Goal: Task Accomplishment & Management: Complete application form

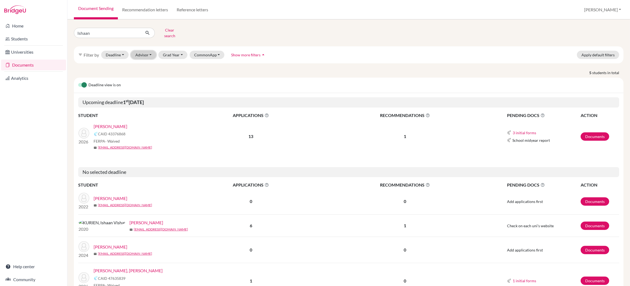
click at [146, 51] on button "Advisor" at bounding box center [144, 55] width 26 height 8
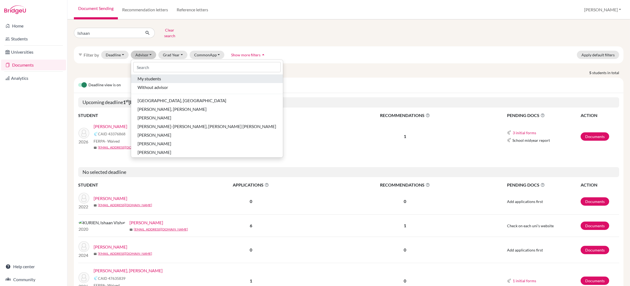
click at [149, 77] on span "My students" at bounding box center [149, 79] width 23 height 6
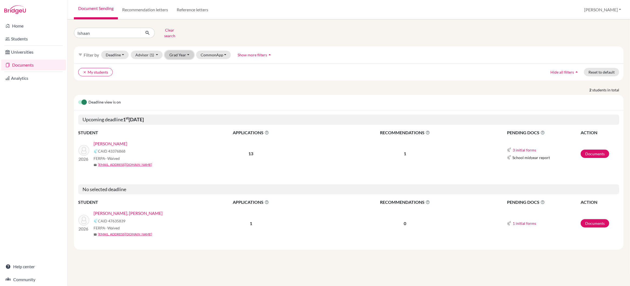
click at [184, 51] on button "Grad Year" at bounding box center [179, 55] width 29 height 8
click at [220, 87] on p "2 students in total" at bounding box center [349, 90] width 558 height 6
click at [177, 53] on button "Grad Year" at bounding box center [179, 55] width 29 height 8
click at [179, 107] on span "2024" at bounding box center [177, 109] width 10 height 6
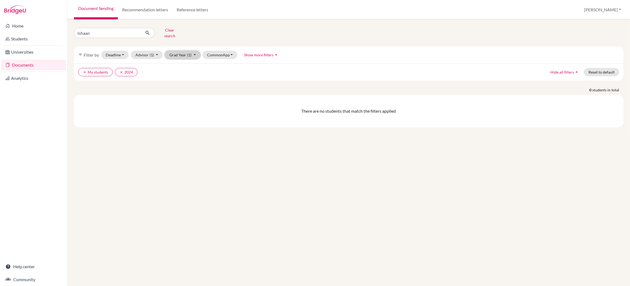
click at [184, 53] on button "Grad Year (1)" at bounding box center [183, 55] width 36 height 8
click at [183, 89] on div "2026" at bounding box center [181, 92] width 19 height 6
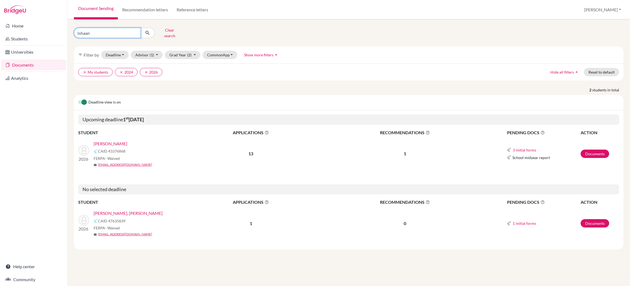
click at [99, 31] on input "Ishaan" at bounding box center [107, 33] width 67 height 10
type input "I"
click at [161, 30] on button "Clear search" at bounding box center [170, 33] width 30 height 14
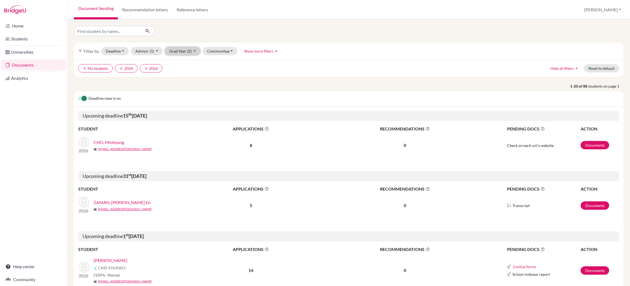
click at [182, 53] on button "Grad Year (2)" at bounding box center [183, 51] width 36 height 8
click at [219, 75] on div "clear My students clear 2024 clear 2026 Hide all filters arrow_drop_up Reset to…" at bounding box center [349, 68] width 550 height 17
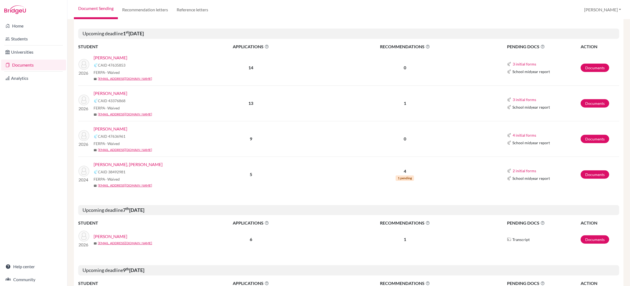
scroll to position [221, 0]
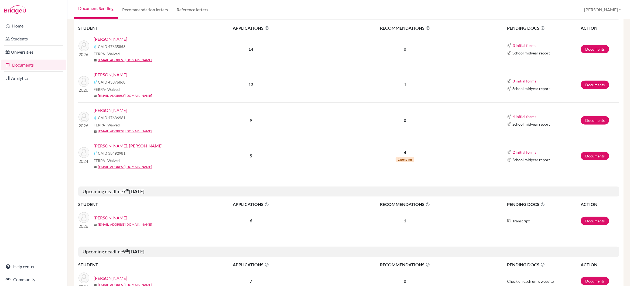
click at [122, 146] on link "[PERSON_NAME], [PERSON_NAME]" at bounding box center [128, 146] width 69 height 6
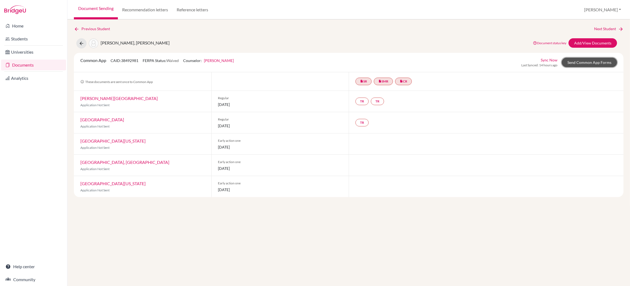
click at [598, 62] on link "Send Common App Forms" at bounding box center [589, 62] width 55 height 9
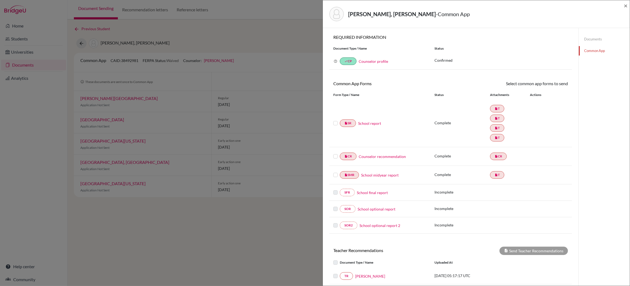
click at [379, 124] on link "School report" at bounding box center [369, 124] width 23 height 6
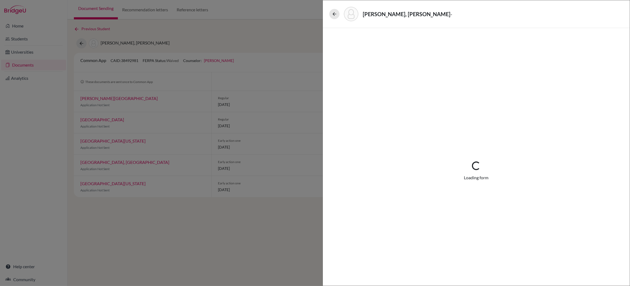
select select "4"
select select "671912"
select select "0"
select select "1"
select select "671914"
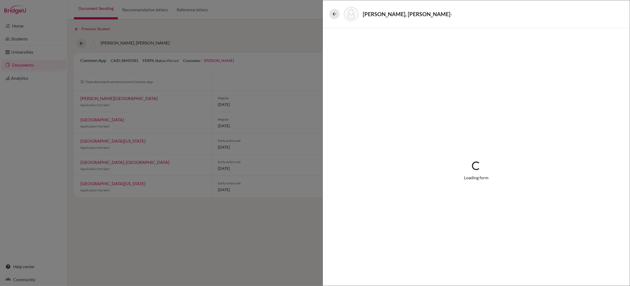
select select "500094"
select select "500070"
select select "6"
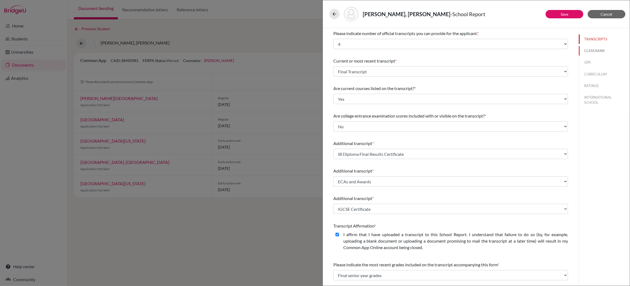
click at [588, 51] on button "CLASS RANK" at bounding box center [604, 50] width 51 height 9
select select "5"
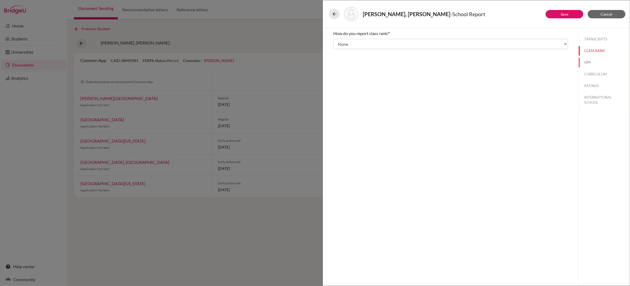
click at [592, 62] on button "GPA" at bounding box center [604, 62] width 51 height 9
click at [591, 74] on button "CURRICULUM" at bounding box center [604, 74] width 51 height 9
select select "4"
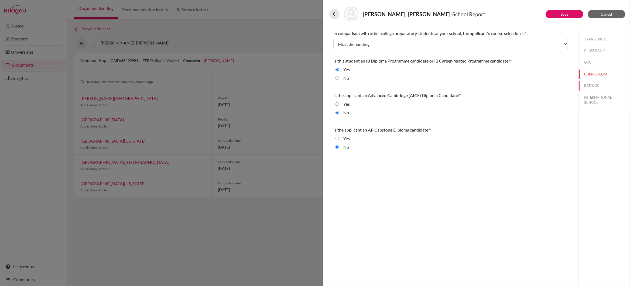
click at [591, 87] on button "RATINGS" at bounding box center [604, 85] width 51 height 9
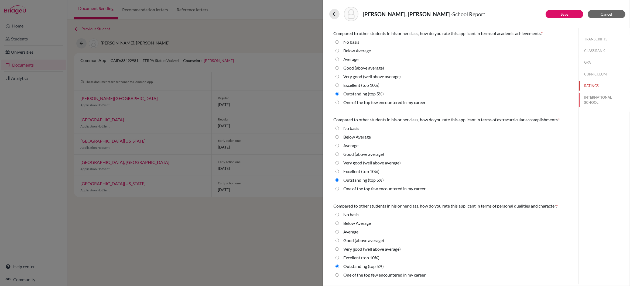
click at [591, 97] on button "INTERNATIONAL SCHOOL" at bounding box center [604, 100] width 51 height 15
radio Average "true"
select select "14"
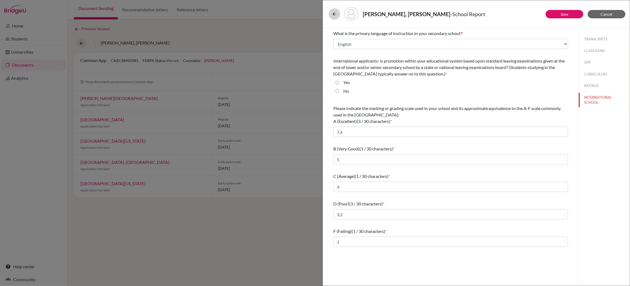
click at [334, 13] on icon at bounding box center [334, 13] width 5 height 5
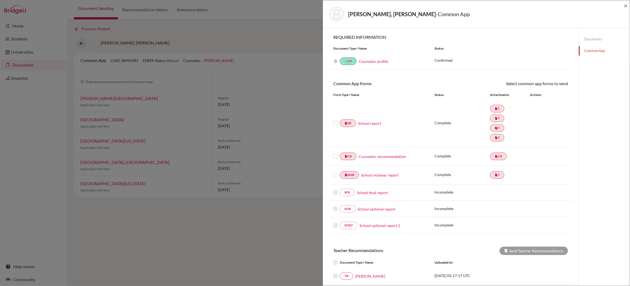
click at [392, 157] on link "Counselor recommendation" at bounding box center [382, 157] width 47 height 6
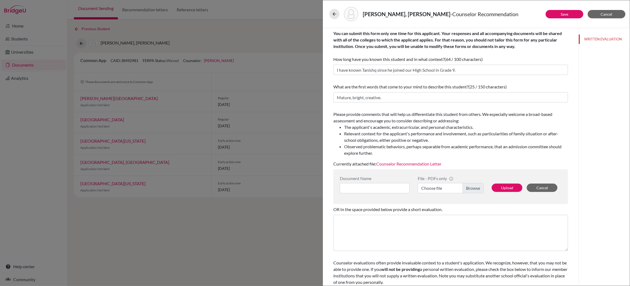
click at [397, 164] on link "Counselor Recommendation Letter" at bounding box center [408, 163] width 65 height 5
click at [333, 12] on icon at bounding box center [334, 13] width 5 height 5
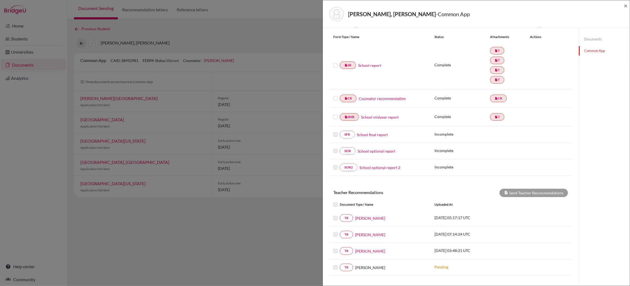
scroll to position [59, 0]
click at [597, 38] on link "Documents" at bounding box center [604, 39] width 51 height 9
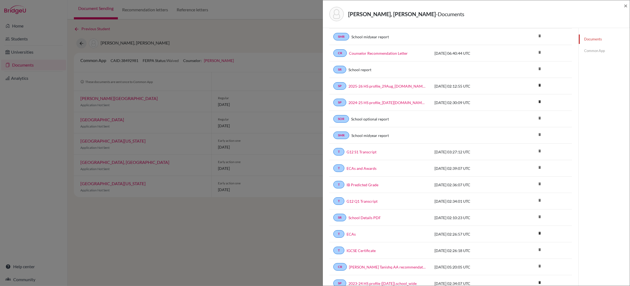
click at [594, 51] on link "Common App" at bounding box center [604, 50] width 51 height 9
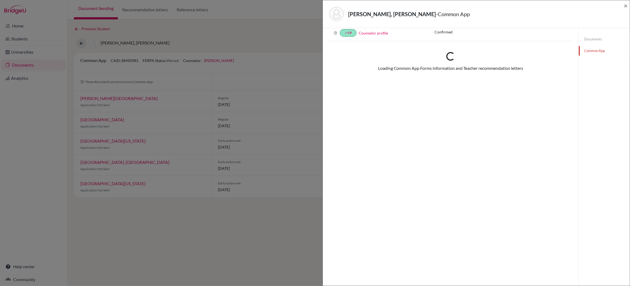
scroll to position [59, 0]
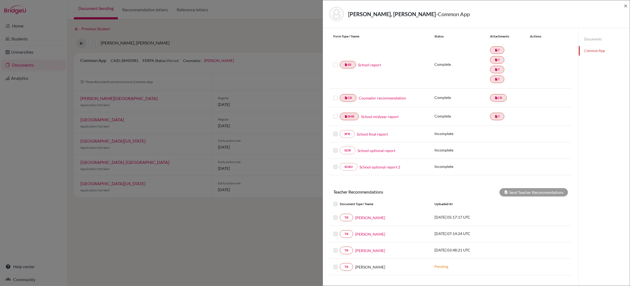
click at [335, 62] on label at bounding box center [335, 62] width 4 height 0
click at [0, 0] on input "checkbox" at bounding box center [0, 0] width 0 height 0
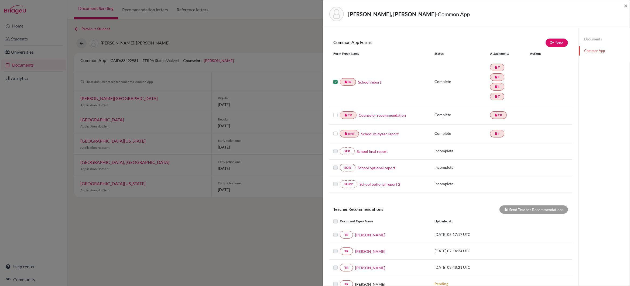
scroll to position [39, 0]
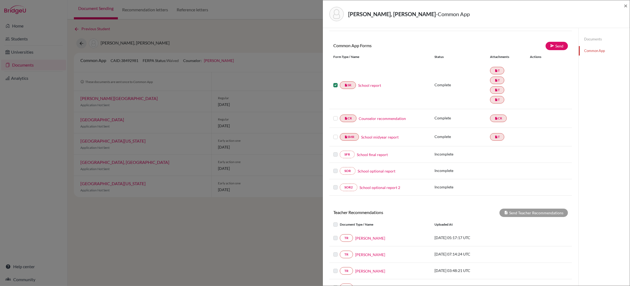
click at [336, 115] on label at bounding box center [335, 115] width 4 height 0
click at [0, 0] on input "checkbox" at bounding box center [0, 0] width 0 height 0
click at [335, 134] on label at bounding box center [335, 134] width 4 height 0
click at [0, 0] on input "checkbox" at bounding box center [0, 0] width 0 height 0
click at [555, 45] on link "Send" at bounding box center [557, 46] width 22 height 8
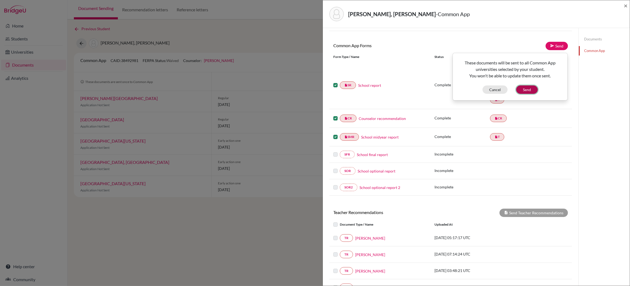
click at [526, 89] on button "Send" at bounding box center [527, 90] width 22 height 8
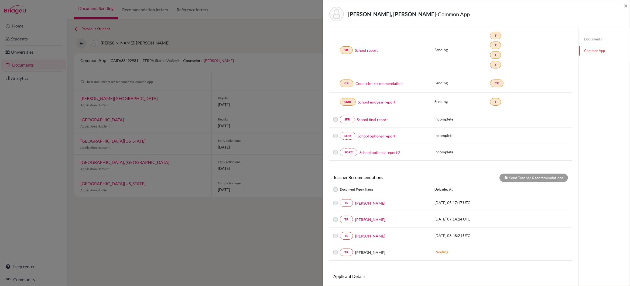
scroll to position [108, 0]
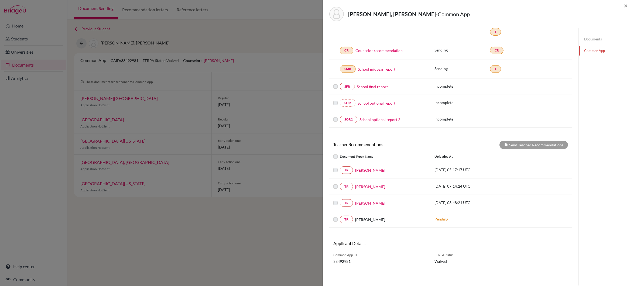
click at [340, 183] on label at bounding box center [340, 183] width 0 height 0
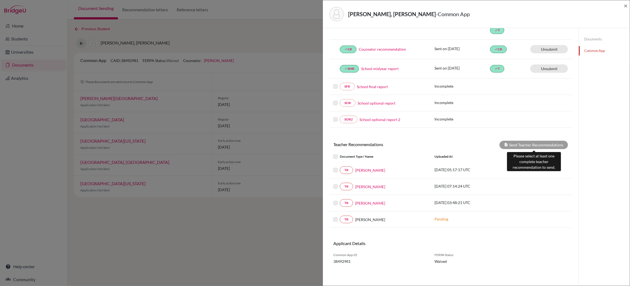
click at [521, 147] on div "Send Teacher Recommendations" at bounding box center [534, 145] width 69 height 8
click at [340, 183] on label at bounding box center [340, 183] width 0 height 0
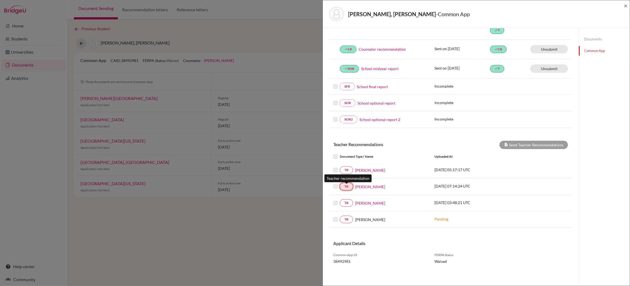
click at [348, 188] on link "TR" at bounding box center [346, 187] width 13 height 8
click at [367, 189] on link "[PERSON_NAME]" at bounding box center [370, 187] width 30 height 6
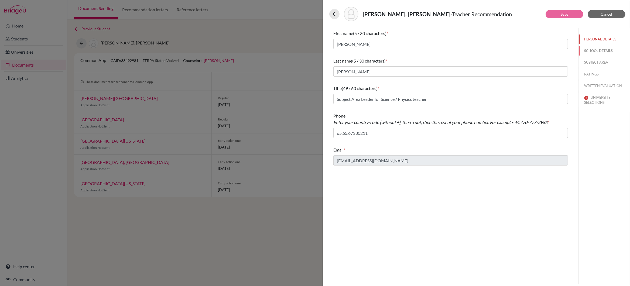
click at [599, 51] on button "SCHOOL DETAILS" at bounding box center [604, 50] width 51 height 9
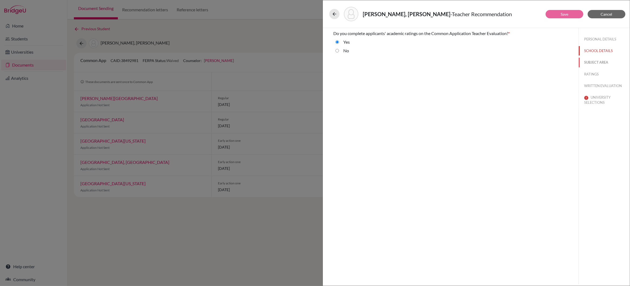
click at [596, 63] on button "SUBJECT AREA" at bounding box center [604, 62] width 51 height 9
select select "2"
click at [593, 74] on button "RATINGS" at bounding box center [604, 74] width 51 height 9
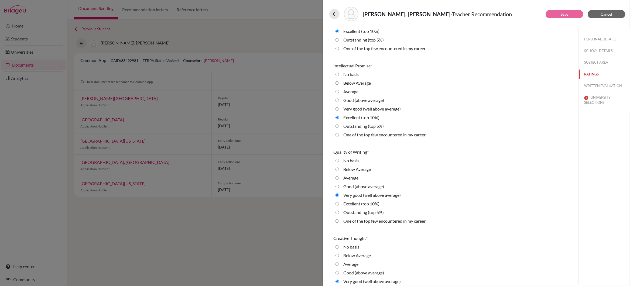
scroll to position [54, 0]
click at [338, 203] on 10\%\) "Excellent (top 10%)" at bounding box center [338, 203] width 4 height 6
radio 10\%\) "true"
click at [338, 125] on 5\%\) "Outstanding (top 5%)" at bounding box center [338, 126] width 4 height 6
radio 5\%\) "true"
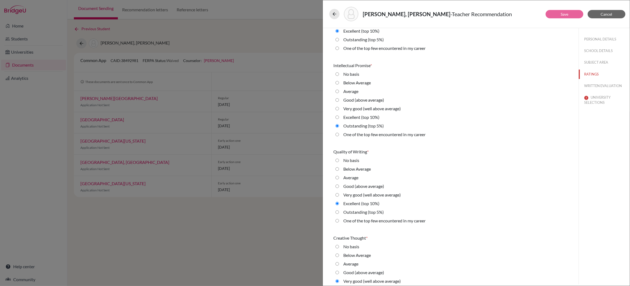
scroll to position [43, 0]
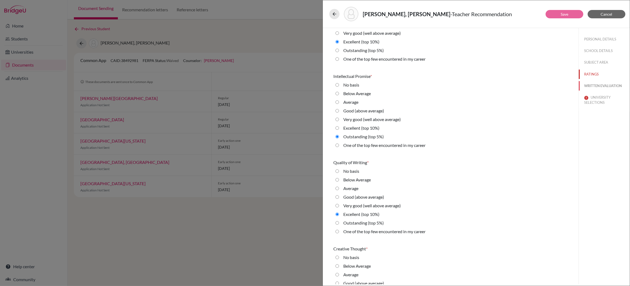
click at [597, 85] on button "WRITTEN EVALUATION" at bounding box center [604, 85] width 51 height 9
radio average\) "true"
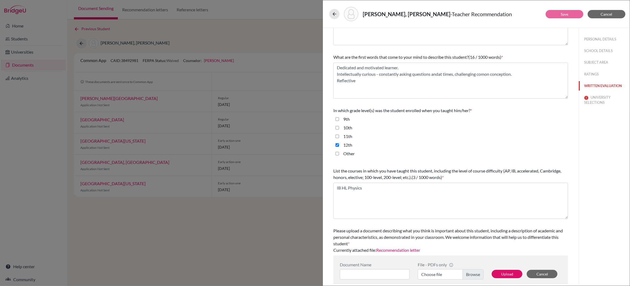
scroll to position [55, 0]
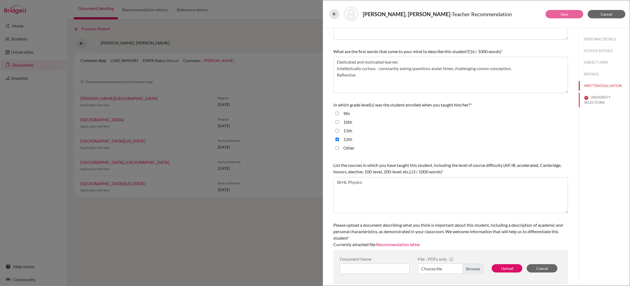
click at [597, 97] on button "UNIVERSITY SELECTIONS" at bounding box center [604, 100] width 51 height 15
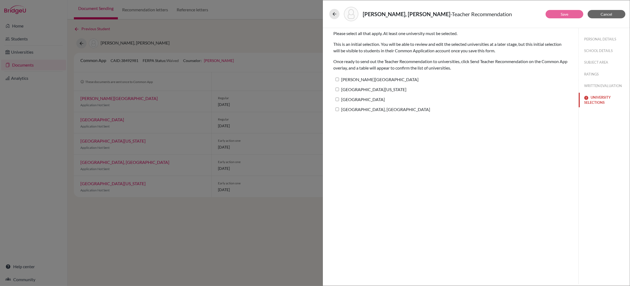
scroll to position [0, 0]
click at [337, 80] on input "[PERSON_NAME][GEOGRAPHIC_DATA]" at bounding box center [338, 80] width 4 height 4
checkbox input "true"
click at [337, 88] on input "[GEOGRAPHIC_DATA][US_STATE]" at bounding box center [338, 90] width 4 height 4
checkbox input "true"
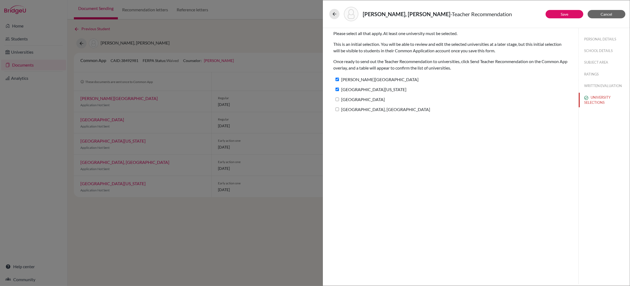
click at [337, 99] on input "[GEOGRAPHIC_DATA]" at bounding box center [338, 100] width 4 height 4
checkbox input "true"
click at [337, 110] on input "[GEOGRAPHIC_DATA], [GEOGRAPHIC_DATA]" at bounding box center [338, 110] width 4 height 4
checkbox input "true"
click at [565, 14] on link "Save" at bounding box center [565, 14] width 8 height 5
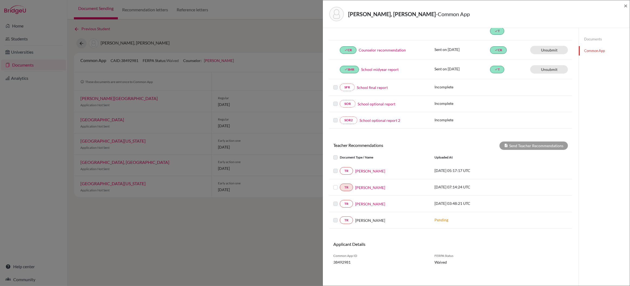
scroll to position [110, 0]
click at [366, 204] on link "[PERSON_NAME]" at bounding box center [370, 203] width 30 height 6
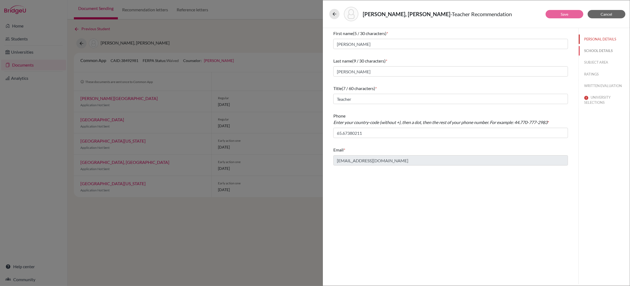
click at [599, 51] on button "SCHOOL DETAILS" at bounding box center [604, 50] width 51 height 9
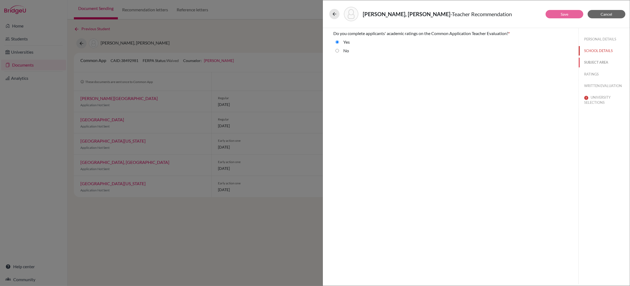
click at [595, 61] on button "SUBJECT AREA" at bounding box center [604, 62] width 51 height 9
select select "1"
click at [593, 73] on button "RATINGS" at bounding box center [604, 74] width 51 height 9
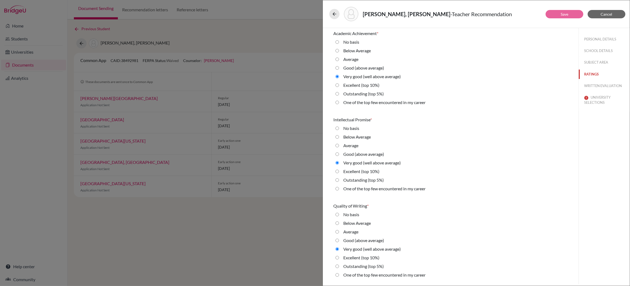
scroll to position [10, 0]
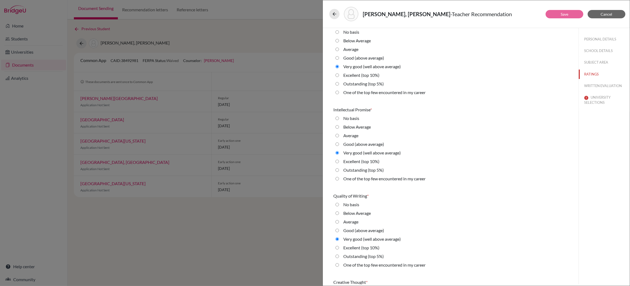
click at [338, 76] on 10\%\) "Excellent (top 10%)" at bounding box center [338, 75] width 4 height 6
radio 10\%\) "true"
click at [338, 162] on 10\%\) "Excellent (top 10%)" at bounding box center [338, 161] width 4 height 6
radio 10\%\) "true"
click at [338, 248] on 10\%\) "Excellent (top 10%)" at bounding box center [338, 248] width 4 height 6
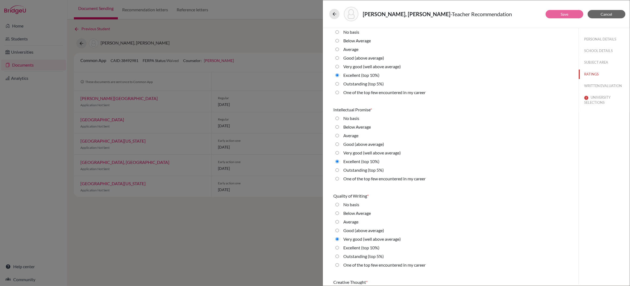
radio 10\%\) "true"
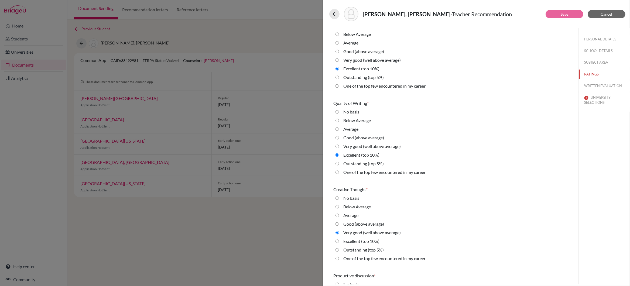
scroll to position [110, 0]
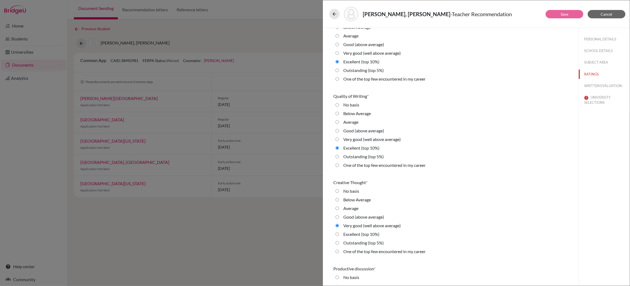
click at [337, 234] on 10\%\) "Excellent (top 10%)" at bounding box center [338, 234] width 4 height 6
radio 10\%\) "true"
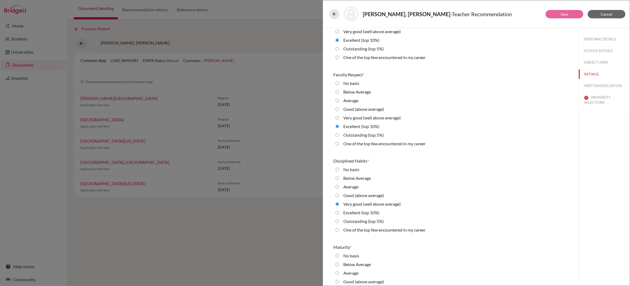
scroll to position [391, 0]
click at [337, 211] on 10\%\) "Excellent (top 10%)" at bounding box center [338, 212] width 4 height 6
radio 10\%\) "true"
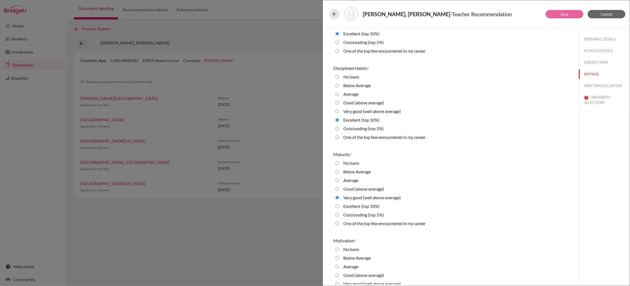
click at [337, 206] on 10\%\) "Excellent (top 10%)" at bounding box center [338, 206] width 4 height 6
radio 10\%\) "true"
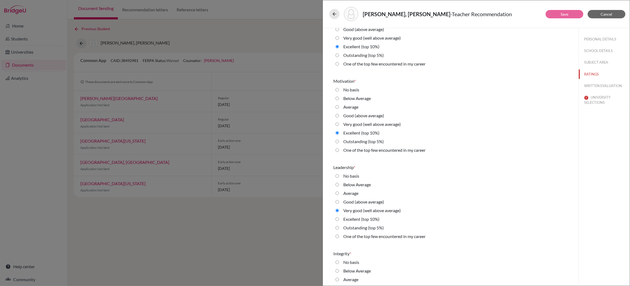
scroll to position [643, 0]
click at [337, 218] on 10\%\) "Excellent (top 10%)" at bounding box center [338, 219] width 4 height 6
radio 10\%\) "true"
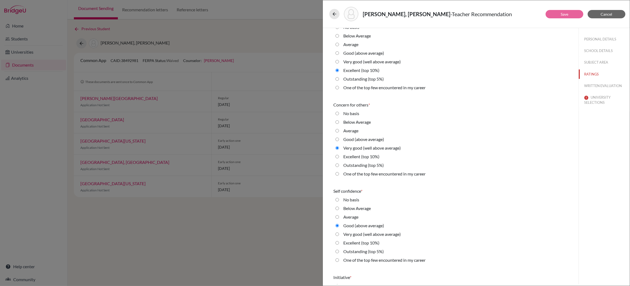
scroll to position [966, 0]
click at [337, 232] on average\) "Very good (well above average)" at bounding box center [338, 233] width 4 height 6
radio average\) "true"
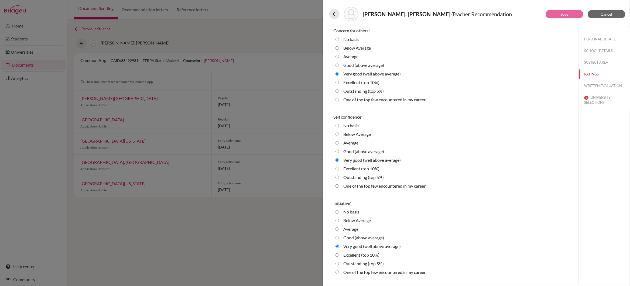
scroll to position [1074, 0]
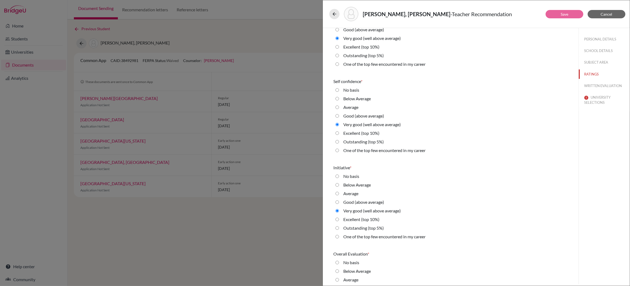
click at [338, 219] on 10\%\) "Excellent (top 10%)" at bounding box center [338, 219] width 4 height 6
radio 10\%\) "true"
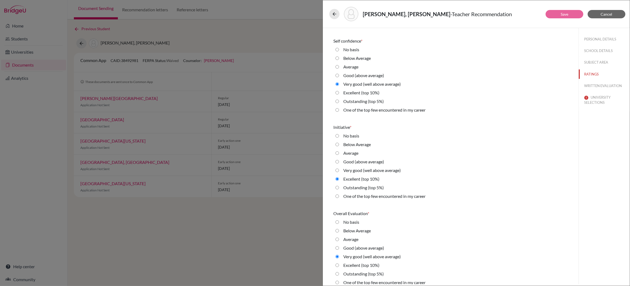
scroll to position [1119, 0]
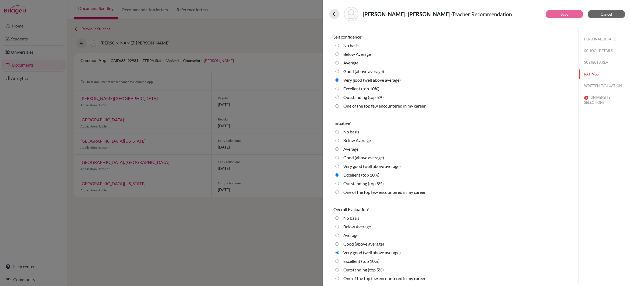
click at [337, 260] on 10\%\) "Excellent (top 10%)" at bounding box center [338, 261] width 4 height 6
radio 10\%\) "true"
click at [598, 85] on button "WRITTEN EVALUATION" at bounding box center [604, 85] width 51 height 9
radio input "true"
radio average\) "true"
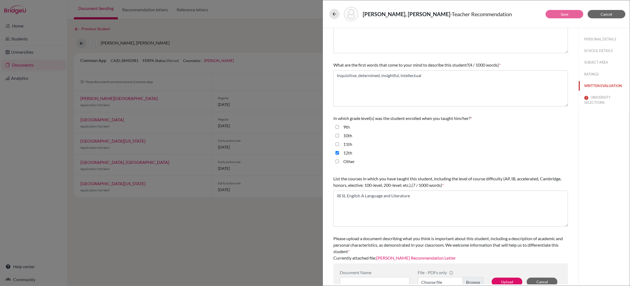
scroll to position [55, 0]
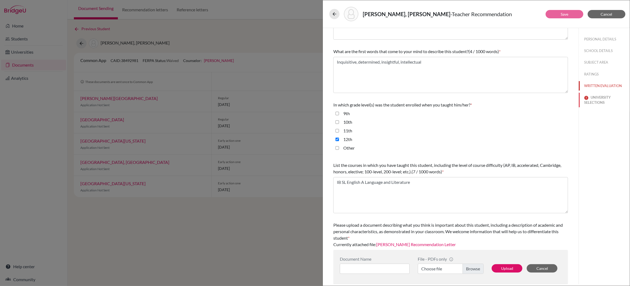
click at [597, 98] on button "UNIVERSITY SELECTIONS" at bounding box center [604, 100] width 51 height 15
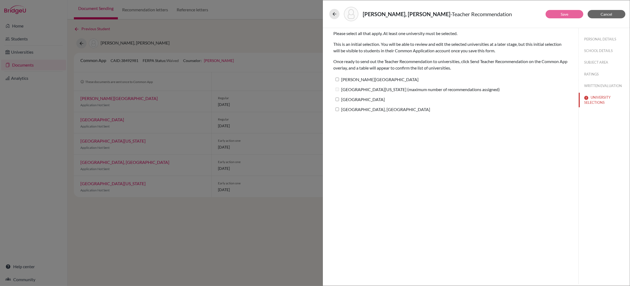
click at [338, 79] on input "[PERSON_NAME][GEOGRAPHIC_DATA]" at bounding box center [338, 80] width 4 height 4
checkbox input "true"
click at [338, 98] on input "[GEOGRAPHIC_DATA]" at bounding box center [338, 100] width 4 height 4
checkbox input "true"
click at [337, 110] on input "[GEOGRAPHIC_DATA], [GEOGRAPHIC_DATA]" at bounding box center [338, 110] width 4 height 4
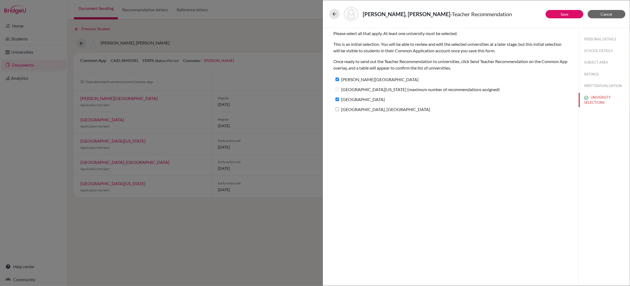
checkbox input "true"
click at [564, 13] on link "Save" at bounding box center [565, 14] width 8 height 5
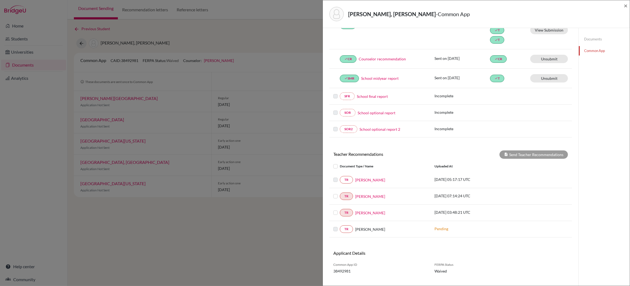
scroll to position [110, 0]
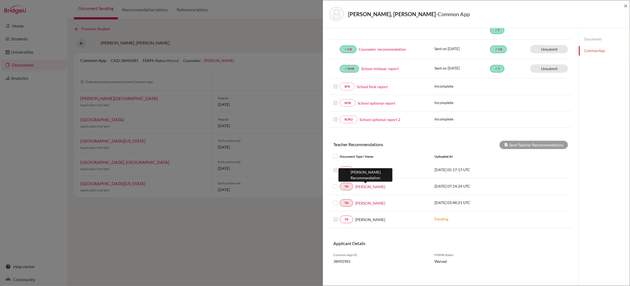
click at [370, 187] on link "[PERSON_NAME]" at bounding box center [370, 187] width 30 height 6
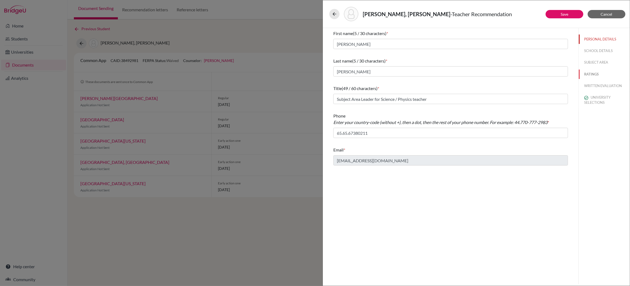
click at [592, 73] on button "RATINGS" at bounding box center [604, 74] width 51 height 9
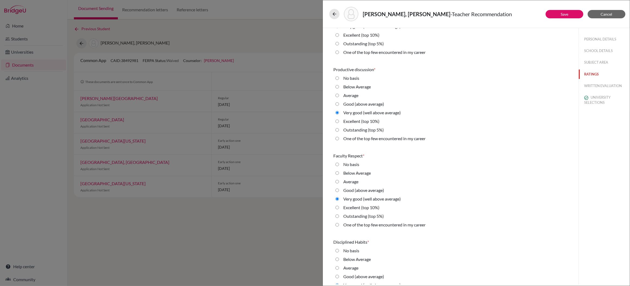
scroll to position [309, 0]
click at [337, 121] on 10\%\) "Excellent (top 10%)" at bounding box center [338, 121] width 4 height 6
radio 10\%\) "true"
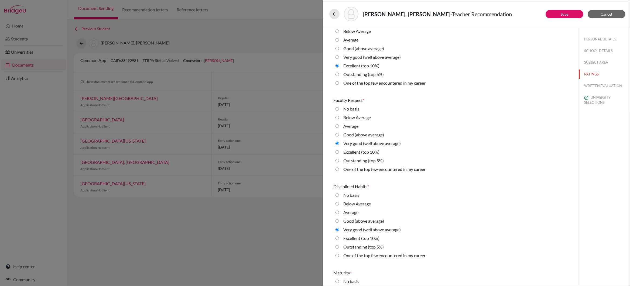
scroll to position [366, 0]
click at [338, 151] on 10\%\) "Excellent (top 10%)" at bounding box center [338, 151] width 4 height 6
radio 10\%\) "true"
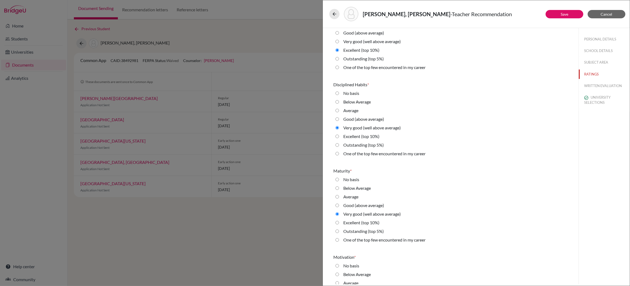
scroll to position [475, 0]
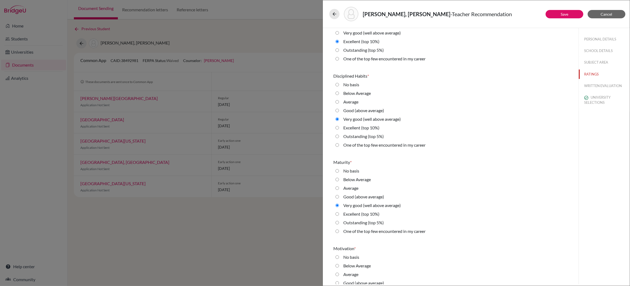
click at [338, 127] on 10\%\) "Excellent (top 10%)" at bounding box center [338, 128] width 4 height 6
radio 10\%\) "true"
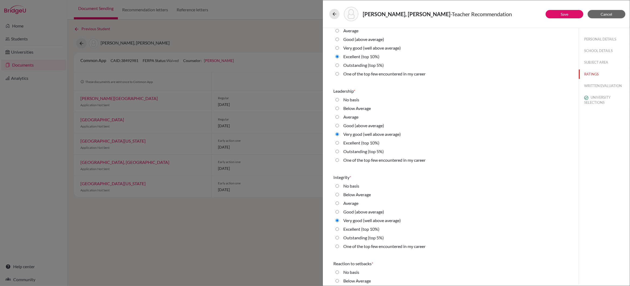
scroll to position [734, 0]
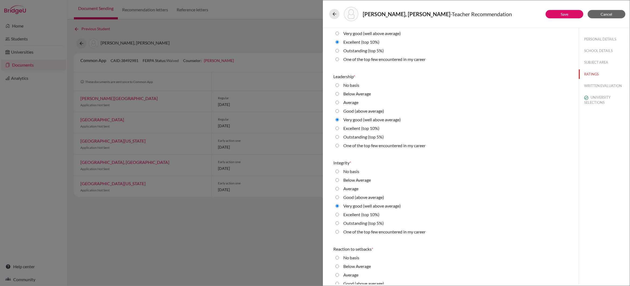
click at [338, 136] on 5\%\) "Outstanding (top 5%)" at bounding box center [338, 137] width 4 height 6
radio 5\%\) "true"
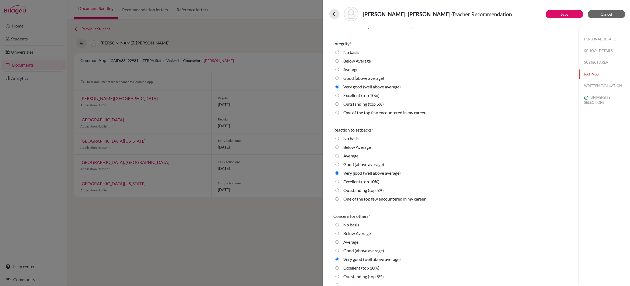
scroll to position [853, 0]
click at [338, 95] on 10\%\) "Excellent (top 10%)" at bounding box center [338, 95] width 4 height 6
radio 10\%\) "true"
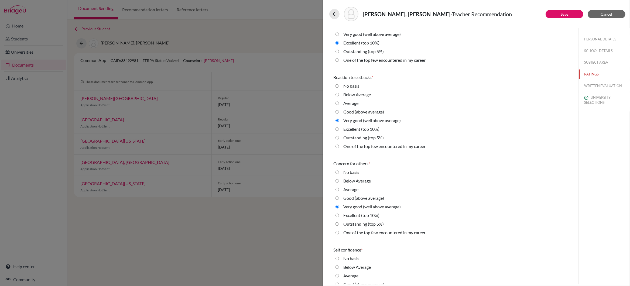
scroll to position [906, 0]
drag, startPoint x: 337, startPoint y: 128, endPoint x: 364, endPoint y: 136, distance: 28.2
click at [337, 128] on 10\%\) "Excellent (top 10%)" at bounding box center [338, 129] width 4 height 6
radio 10\%\) "true"
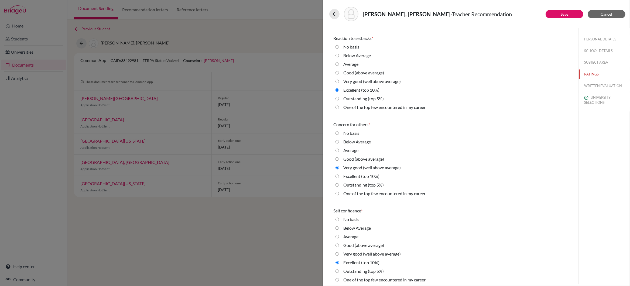
scroll to position [959, 0]
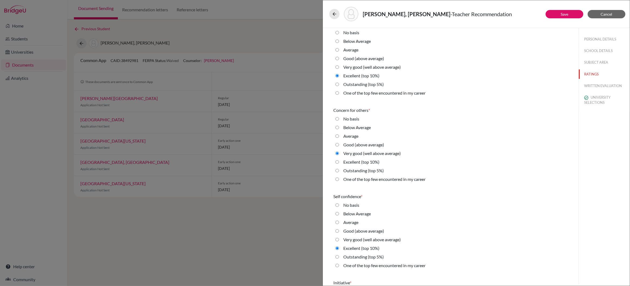
drag, startPoint x: 336, startPoint y: 161, endPoint x: 339, endPoint y: 163, distance: 3.2
click at [336, 161] on 10\%\) "Excellent (top 10%)" at bounding box center [338, 162] width 4 height 6
radio 10\%\) "true"
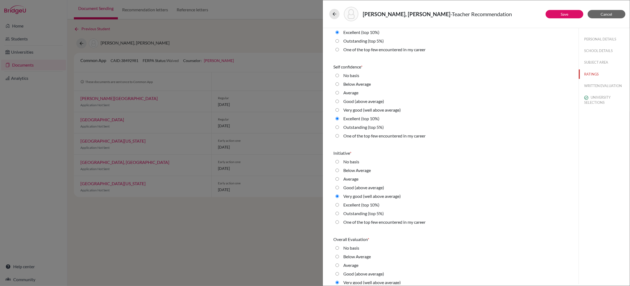
scroll to position [1119, 0]
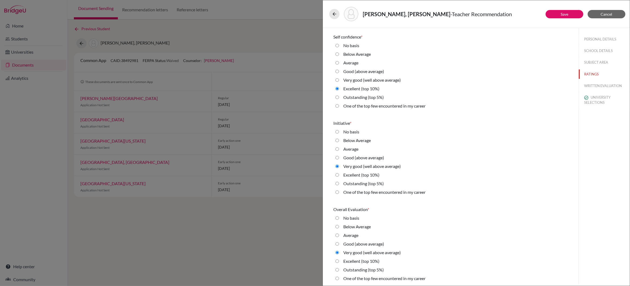
click at [338, 260] on 10\%\) "Excellent (top 10%)" at bounding box center [338, 261] width 4 height 6
radio 10\%\) "true"
click at [565, 13] on link "Save" at bounding box center [565, 14] width 8 height 5
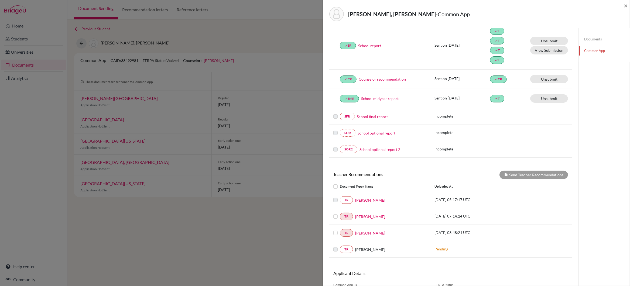
scroll to position [110, 0]
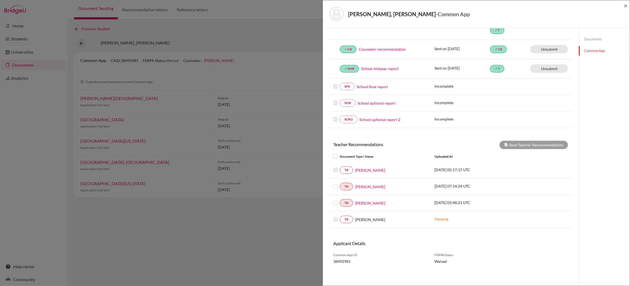
click at [340, 183] on label at bounding box center [340, 183] width 0 height 0
click at [0, 0] on input "checkbox" at bounding box center [0, 0] width 0 height 0
click at [340, 200] on label at bounding box center [340, 200] width 0 height 0
click at [0, 0] on input "checkbox" at bounding box center [0, 0] width 0 height 0
click at [537, 145] on button "Send Teacher Recommendations" at bounding box center [534, 145] width 69 height 8
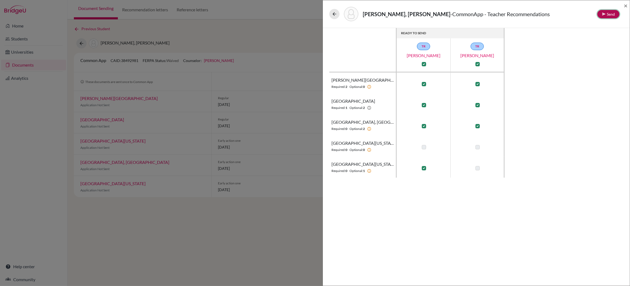
click at [604, 12] on icon at bounding box center [604, 14] width 4 height 4
click at [589, 46] on button "Send" at bounding box center [590, 46] width 22 height 8
checkbox input "false"
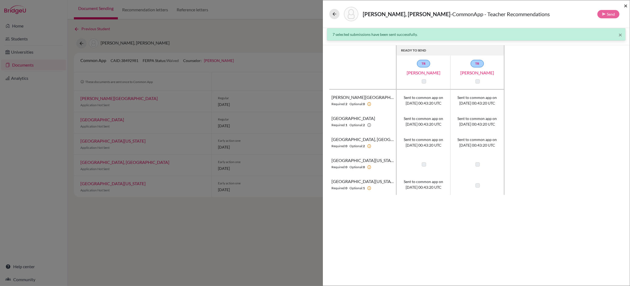
click at [625, 5] on span "×" at bounding box center [626, 6] width 4 height 8
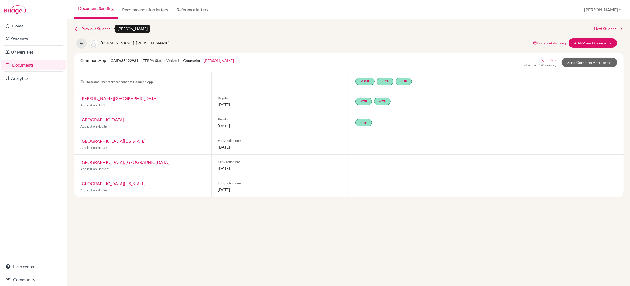
click at [101, 29] on link "Previous Student" at bounding box center [94, 29] width 40 height 6
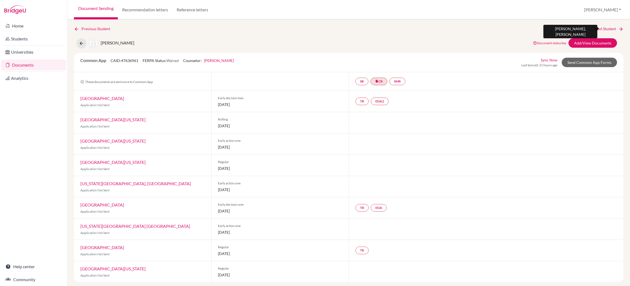
click at [596, 28] on link "Next Student" at bounding box center [608, 29] width 29 height 6
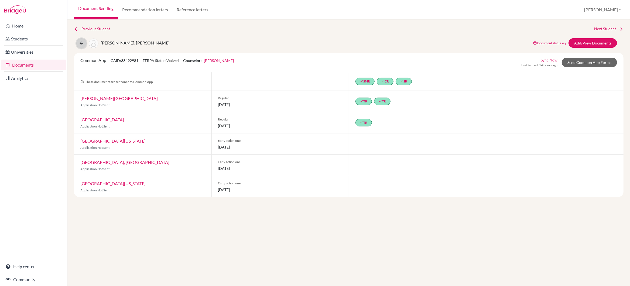
click at [81, 43] on icon at bounding box center [81, 43] width 5 height 5
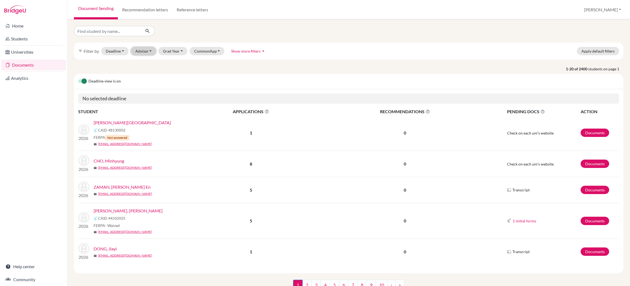
click at [148, 50] on button "Advisor" at bounding box center [144, 51] width 26 height 8
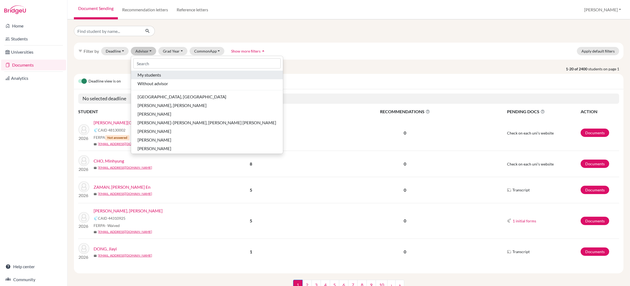
click at [150, 75] on span "My students" at bounding box center [149, 75] width 23 height 6
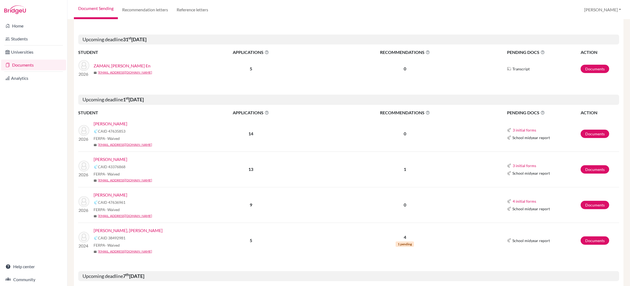
scroll to position [138, 0]
click at [107, 231] on link "[PERSON_NAME], [PERSON_NAME]" at bounding box center [128, 230] width 69 height 6
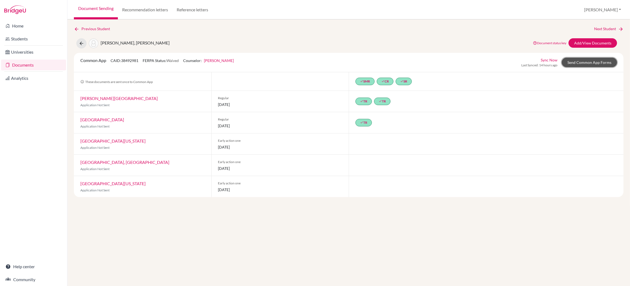
click at [576, 60] on link "Send Common App Forms" at bounding box center [589, 62] width 55 height 9
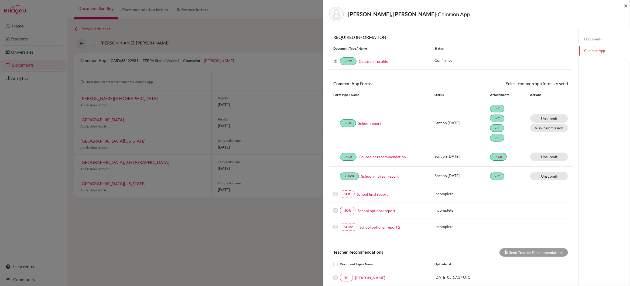
click at [625, 6] on span "×" at bounding box center [626, 6] width 4 height 8
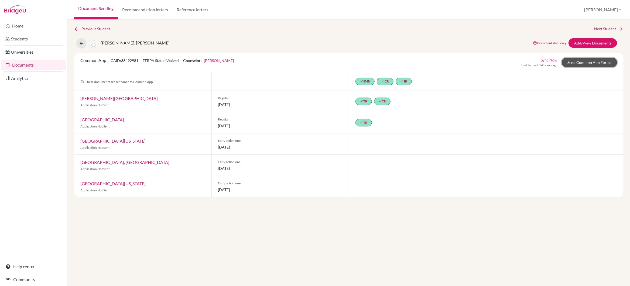
click at [590, 64] on link "Send Common App Forms" at bounding box center [589, 62] width 55 height 9
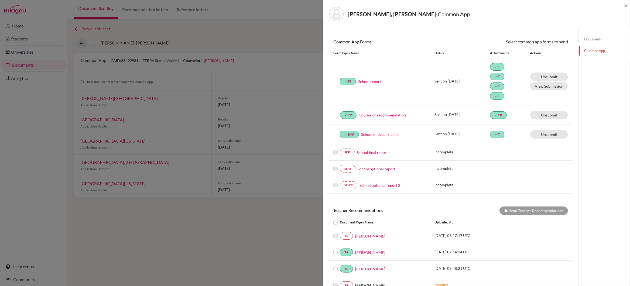
scroll to position [42, 0]
